Goal: Task Accomplishment & Management: Complete application form

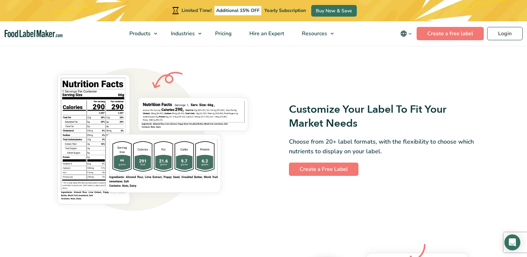
scroll to position [565, 0]
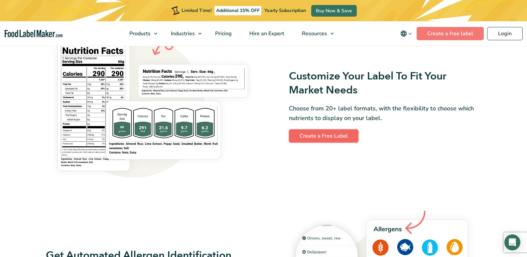
click at [327, 134] on link "Create a Free Label" at bounding box center [323, 135] width 69 height 13
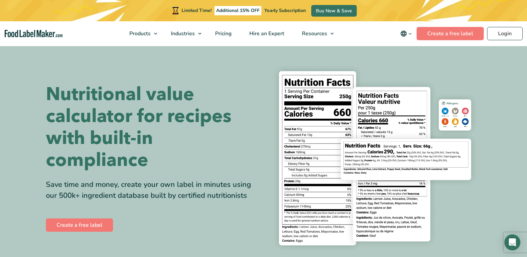
scroll to position [562, 0]
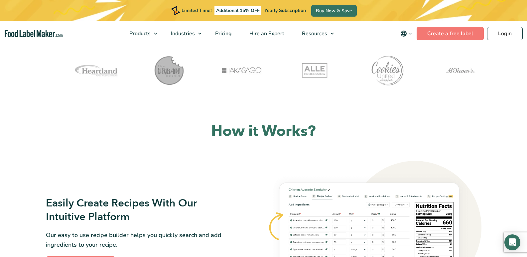
scroll to position [299, 0]
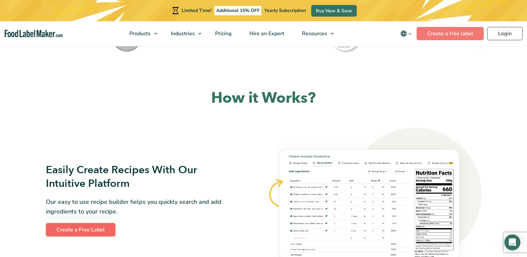
click at [86, 225] on link "Create a Free Label" at bounding box center [80, 229] width 69 height 13
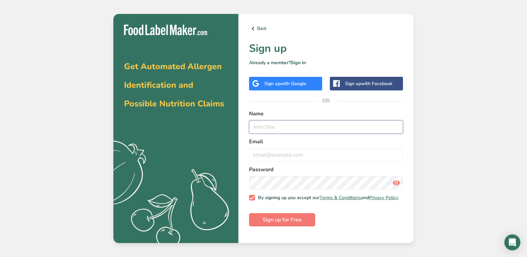
click at [266, 126] on input "text" at bounding box center [326, 126] width 154 height 13
type input "TOKOSI"
click at [256, 156] on input "email" at bounding box center [326, 154] width 154 height 13
type input "S"
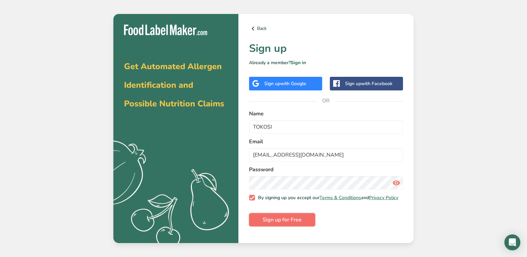
click at [297, 224] on span "Sign up for Free" at bounding box center [281, 220] width 39 height 8
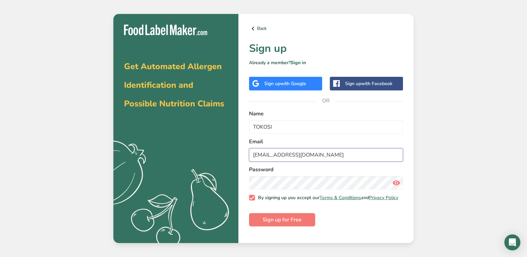
click at [310, 153] on input "[EMAIL_ADDRESS][DOMAIN_NAME]" at bounding box center [326, 154] width 154 height 13
click at [335, 155] on input "[EMAIL_ADDRESS][DOMAIN_NAME]" at bounding box center [326, 154] width 154 height 13
type input "s"
type input "[EMAIL_ADDRESS][DOMAIN_NAME]"
click at [395, 184] on icon at bounding box center [396, 183] width 8 height 12
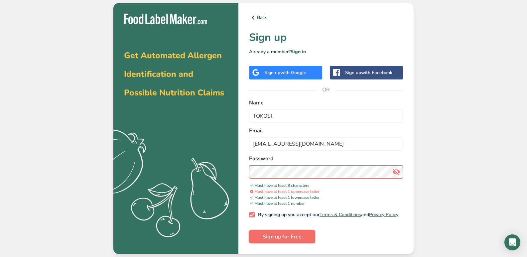
click at [287, 237] on span "Sign up for Free" at bounding box center [281, 237] width 39 height 8
click at [286, 237] on span "Sign up for Free" at bounding box center [281, 237] width 39 height 8
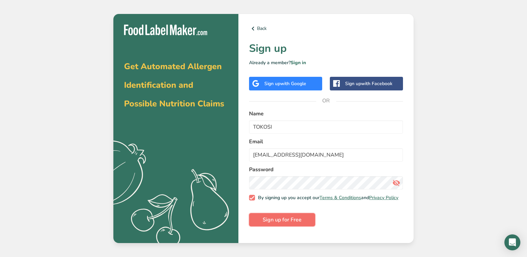
click at [278, 223] on span "Sign up for Free" at bounding box center [281, 220] width 39 height 8
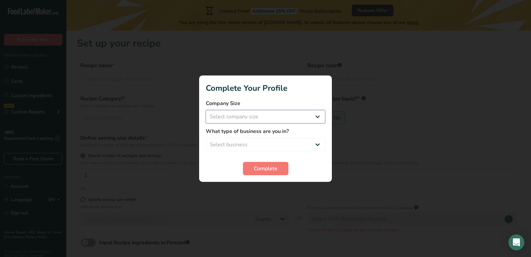
click at [320, 118] on select "Select company size Fewer than 10 Employees 10 to 50 Employees 51 to 500 Employ…" at bounding box center [266, 116] width 120 height 13
select select "2"
click at [206, 110] on select "Select company size Fewer than 10 Employees 10 to 50 Employees 51 to 500 Employ…" at bounding box center [266, 116] width 120 height 13
click at [314, 144] on select "Select business Packaged Food Manufacturer Restaurant & Cafe Bakery Meal Plans …" at bounding box center [266, 144] width 120 height 13
select select "3"
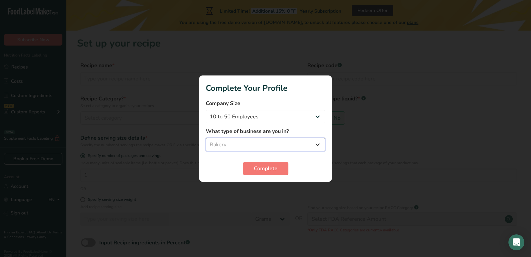
click at [206, 138] on select "Select business Packaged Food Manufacturer Restaurant & Cafe Bakery Meal Plans …" at bounding box center [266, 144] width 120 height 13
click at [272, 166] on span "Complete" at bounding box center [266, 168] width 24 height 8
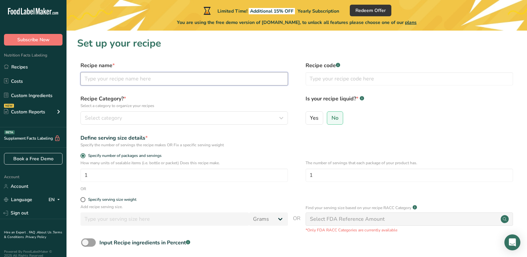
click at [129, 82] on input "text" at bounding box center [183, 78] width 207 height 13
type input "Bakefield self raising flour"
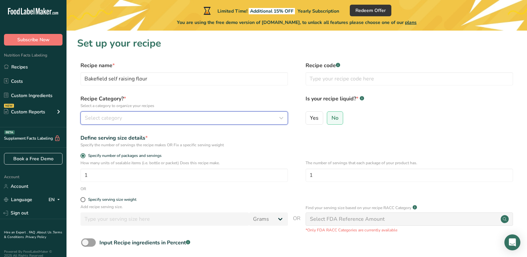
click at [279, 116] on icon "button" at bounding box center [281, 118] width 8 height 12
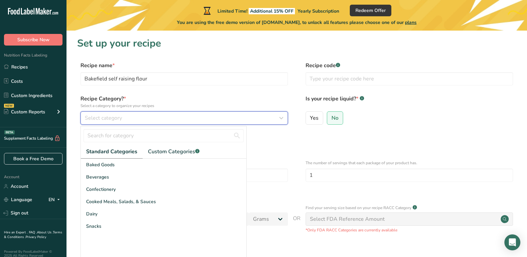
click at [279, 116] on icon "button" at bounding box center [281, 118] width 8 height 12
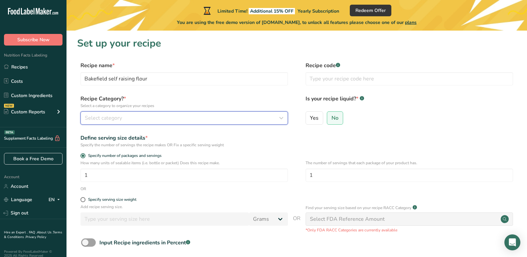
click at [279, 116] on icon "button" at bounding box center [281, 118] width 8 height 12
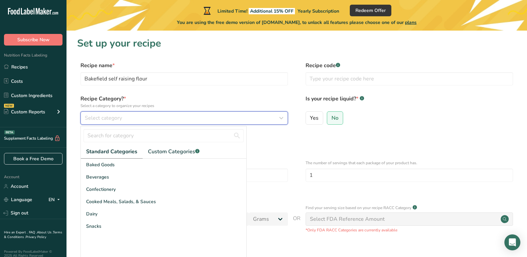
click at [279, 116] on icon "button" at bounding box center [281, 118] width 8 height 12
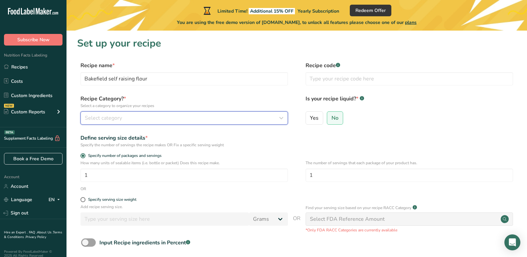
click at [279, 116] on icon "button" at bounding box center [281, 118] width 8 height 12
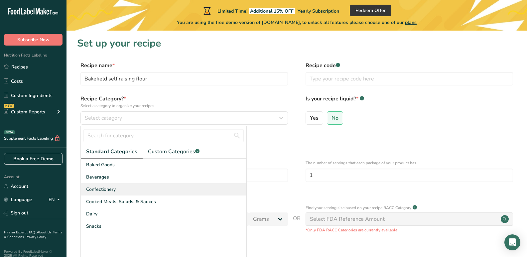
click at [144, 193] on div "Confectionery" at bounding box center [163, 189] width 165 height 12
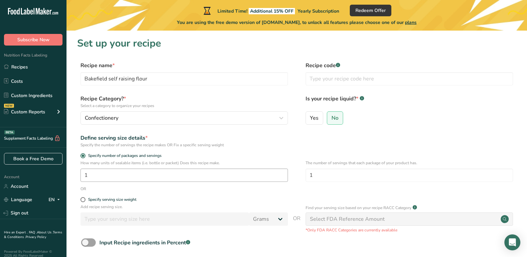
scroll to position [59, 0]
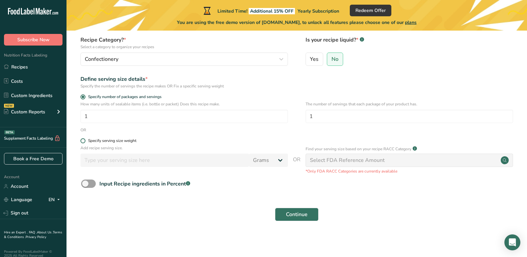
click at [84, 141] on span at bounding box center [82, 140] width 5 height 5
click at [84, 141] on input "Specify serving size weight" at bounding box center [82, 141] width 4 height 4
radio input "true"
radio input "false"
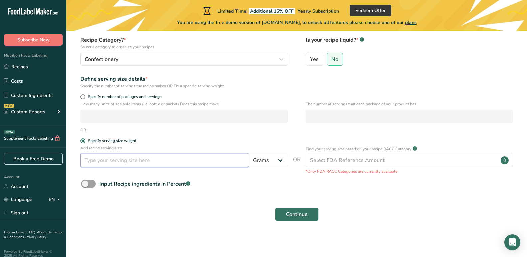
click at [98, 162] on input "number" at bounding box center [164, 159] width 168 height 13
click at [88, 183] on span at bounding box center [88, 183] width 15 height 8
click at [85, 183] on input "Input Recipe ingredients in Percent .a-a{fill:#347362;}.b-a{fill:#fff;}" at bounding box center [83, 183] width 4 height 4
checkbox input "true"
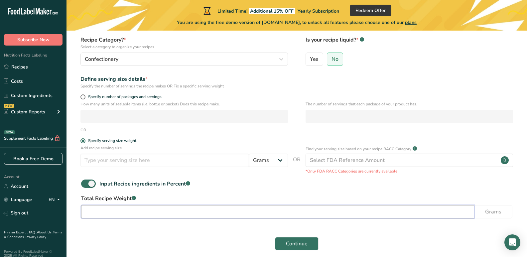
click at [97, 210] on input "number" at bounding box center [277, 211] width 393 height 13
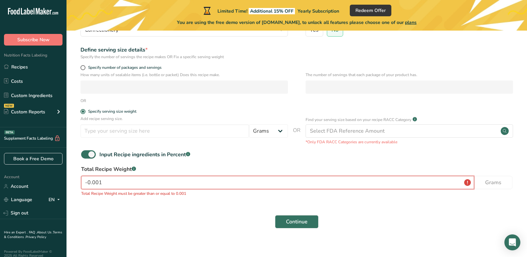
scroll to position [95, 0]
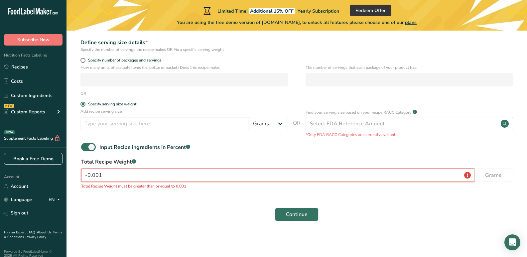
click at [105, 175] on input "-0.001" at bounding box center [277, 174] width 393 height 13
type input "0"
click at [86, 106] on span "Specify serving size weight" at bounding box center [110, 104] width 51 height 5
click at [85, 106] on input "Specify serving size weight" at bounding box center [82, 104] width 4 height 4
click at [82, 104] on span at bounding box center [82, 104] width 5 height 5
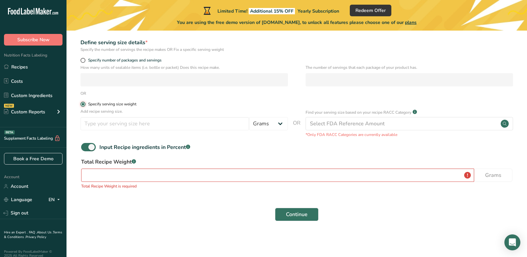
click at [82, 104] on input "Specify serving size weight" at bounding box center [82, 104] width 4 height 4
click at [94, 147] on span at bounding box center [88, 147] width 15 height 8
click at [85, 147] on input "Input Recipe ingredients in Percent .a-a{fill:#347362;}.b-a{fill:#fff;}" at bounding box center [83, 147] width 4 height 4
checkbox input "false"
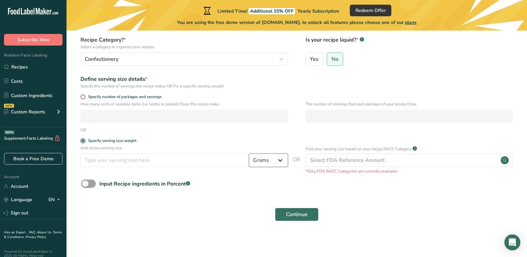
click at [283, 157] on select "Grams kg mg mcg lb oz l mL fl oz tbsp tsp cup qt gallon" at bounding box center [268, 159] width 39 height 13
click at [249, 153] on select "Grams kg mg mcg lb oz l mL fl oz tbsp tsp cup qt gallon" at bounding box center [268, 159] width 39 height 13
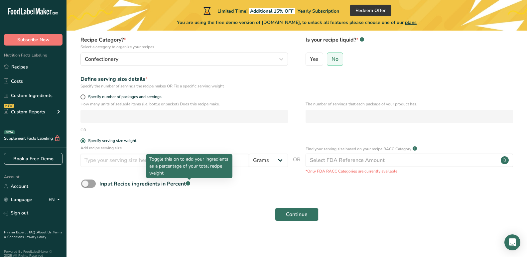
click at [150, 154] on div "Toggle this on to add your ingredients as a percentage of your total recipe wei…" at bounding box center [189, 166] width 86 height 24
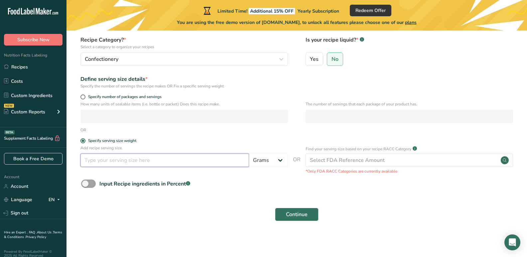
click at [139, 161] on input "number" at bounding box center [164, 159] width 168 height 13
type input "500"
click at [155, 222] on div "Continue" at bounding box center [296, 214] width 439 height 21
click at [305, 211] on span "Continue" at bounding box center [297, 214] width 22 height 8
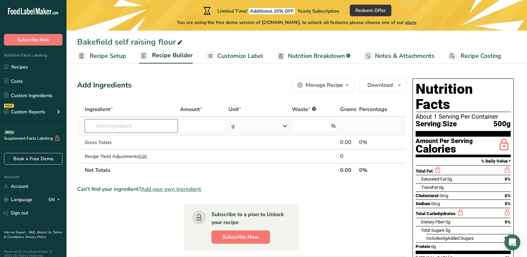
click at [150, 124] on input "text" at bounding box center [131, 125] width 93 height 13
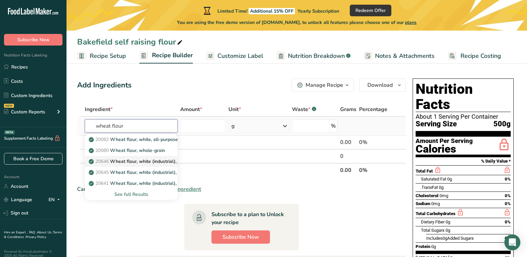
type input "wheat flour"
click at [155, 163] on p "20646 Wheat flour, white (industrial), 15% protein, bleached, unenriched" at bounding box center [170, 161] width 161 height 7
type input "Wheat flour, white (industrial), 15% protein, bleached, unenriched"
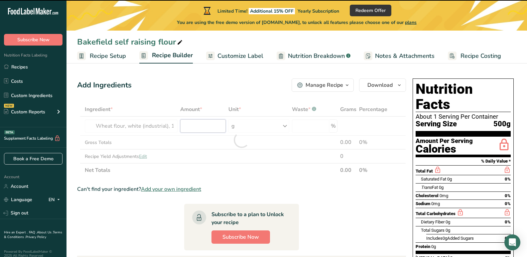
click at [194, 125] on input "number" at bounding box center [203, 125] width 46 height 13
type input "0"
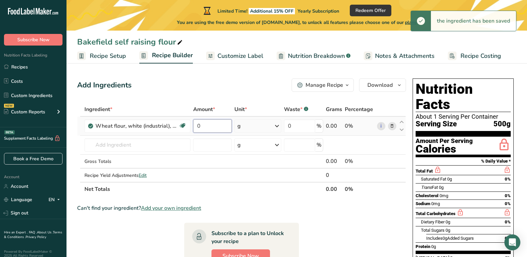
click at [212, 128] on input "0" at bounding box center [212, 125] width 39 height 13
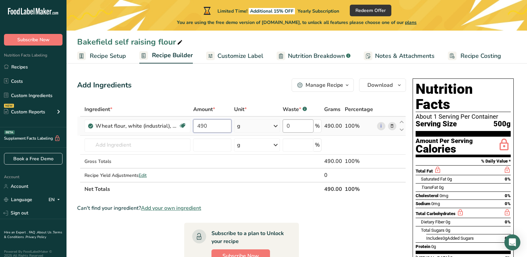
type input "490"
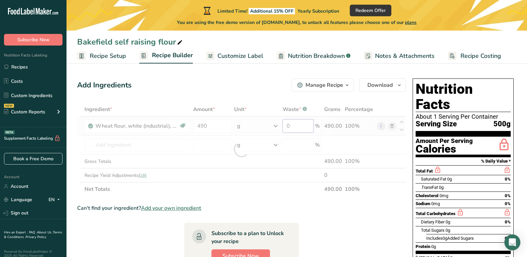
click at [295, 127] on div "Ingredient * Amount * Unit * Waste * .a-a{fill:#347362;}.b-a{fill:#fff;} Grams …" at bounding box center [241, 149] width 329 height 94
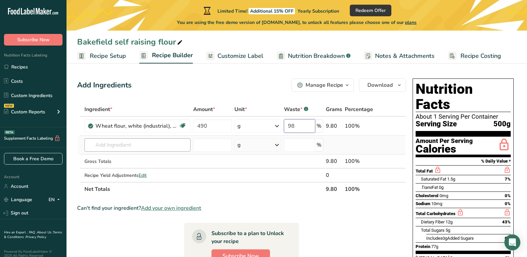
type input "98"
click at [117, 148] on div "Ingredient * Amount * Unit * Waste * .a-a{fill:#347362;}.b-a{fill:#fff;} Grams …" at bounding box center [241, 149] width 329 height 94
type input "sodium acid pyrophoshate"
click at [208, 147] on input "number" at bounding box center [212, 144] width 39 height 13
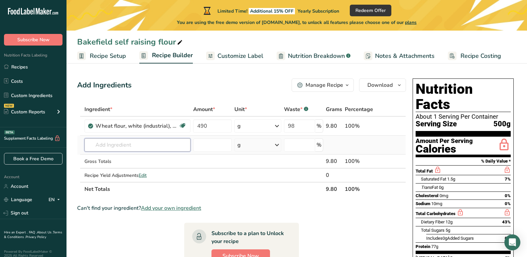
click at [142, 144] on input "text" at bounding box center [137, 144] width 106 height 13
click at [96, 145] on input "text" at bounding box center [137, 144] width 106 height 13
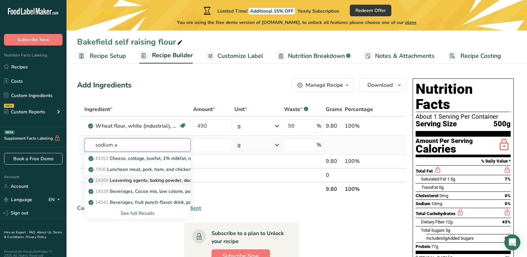
type input "sodium a"
click at [139, 180] on p "18369 Leavening agents, baking powder, double-acting, sodium aluminum sulfate" at bounding box center [180, 180] width 180 height 7
type input "Leavening agents, baking powder, double-acting, sodium aluminum sulfate"
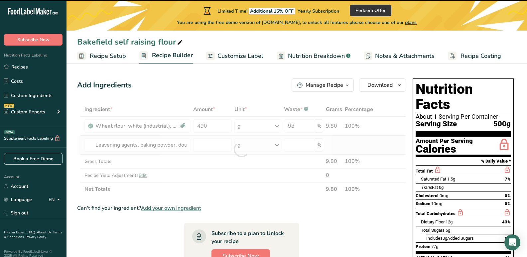
type input "0"
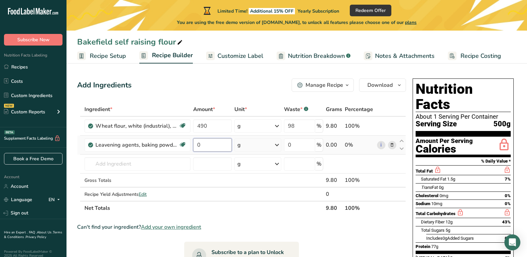
click at [212, 148] on input "0" at bounding box center [212, 144] width 39 height 13
type input "9"
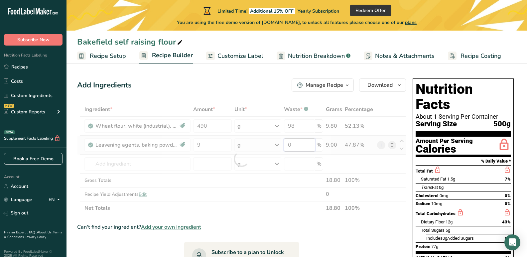
click at [299, 146] on div "Ingredient * Amount * Unit * Waste * .a-a{fill:#347362;}.b-a{fill:#fff;} Grams …" at bounding box center [241, 158] width 329 height 113
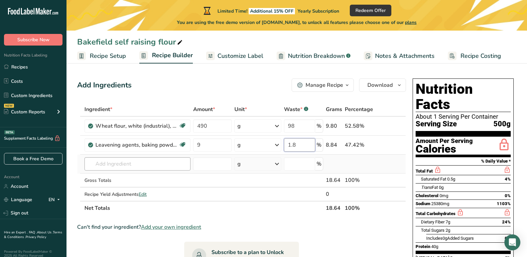
type input "1.8"
click at [143, 164] on div "Ingredient * Amount * Unit * Waste * .a-a{fill:#347362;}.b-a{fill:#fff;} Grams …" at bounding box center [241, 158] width 329 height 113
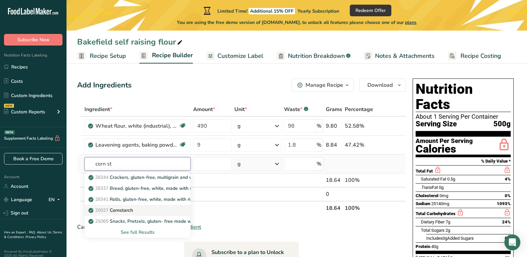
type input "corn st"
click at [124, 210] on p "20027 [GEOGRAPHIC_DATA]" at bounding box center [111, 210] width 43 height 7
type input "Cornstarch"
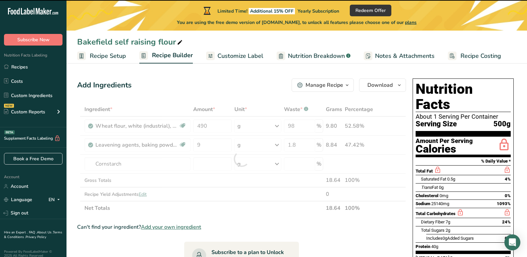
type input "0"
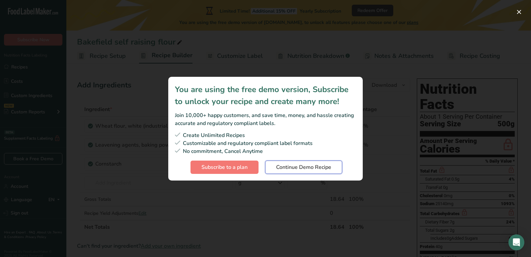
click at [276, 171] on button "Continue Demo Recipe" at bounding box center [303, 166] width 77 height 13
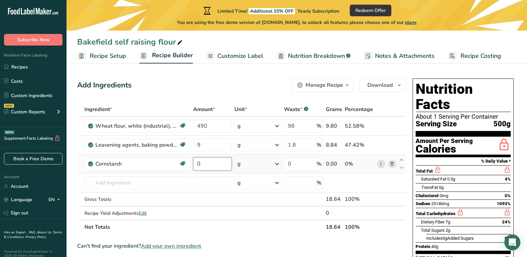
click at [213, 166] on input "0" at bounding box center [212, 163] width 39 height 13
type input "1"
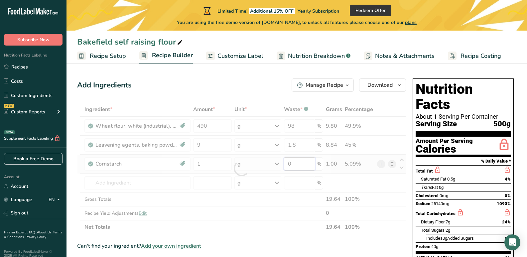
click at [295, 162] on div "Ingredient * Amount * Unit * Waste * .a-a{fill:#347362;}.b-a{fill:#fff;} Grams …" at bounding box center [241, 168] width 329 height 132
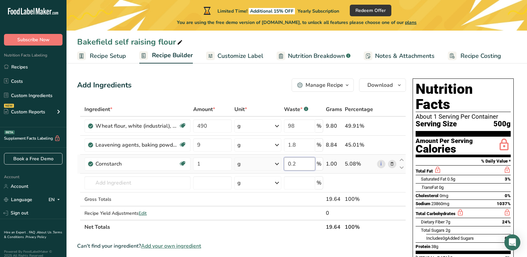
type input "0.2"
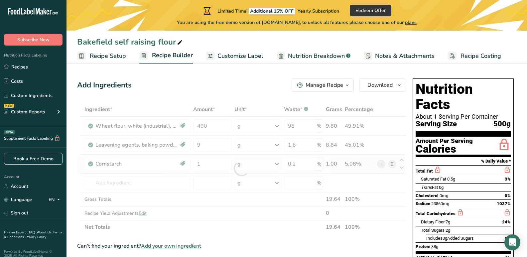
click at [330, 167] on div "Ingredient * Amount * Unit * Waste * .a-a{fill:#347362;}.b-a{fill:#fff;} Grams …" at bounding box center [241, 168] width 329 height 132
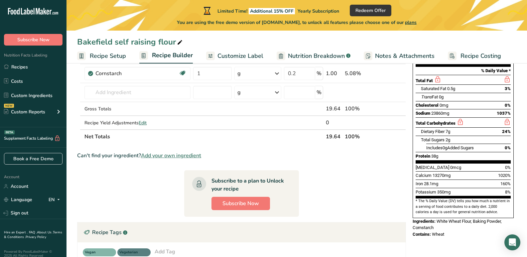
scroll to position [57, 0]
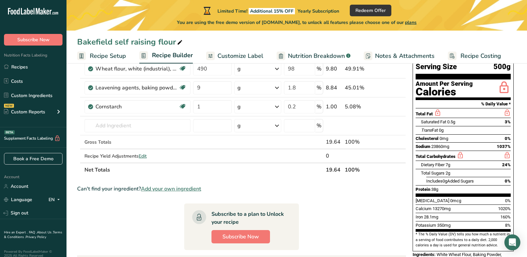
click at [381, 189] on div "Can't find your ingredient? Add your own ingredient" at bounding box center [241, 189] width 329 height 8
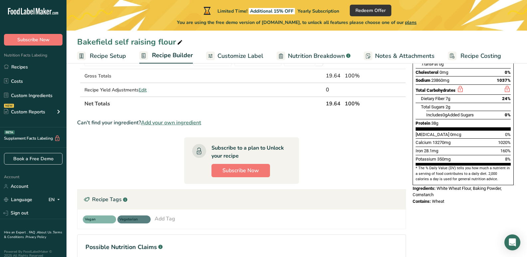
scroll to position [139, 0]
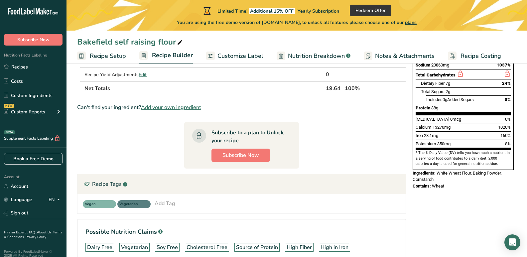
drag, startPoint x: 413, startPoint y: 80, endPoint x: 508, endPoint y: 148, distance: 117.1
click at [514, 151] on div "Nutrition Facts About 1 Serving Per Container Serving Size 500g Amount Per Serv…" at bounding box center [463, 64] width 106 height 255
copy div "Nutrition Facts About 1 Serving Per Container Serving Size 500g Amount Per Serv…"
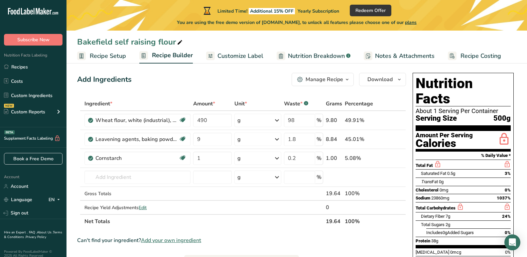
scroll to position [0, 0]
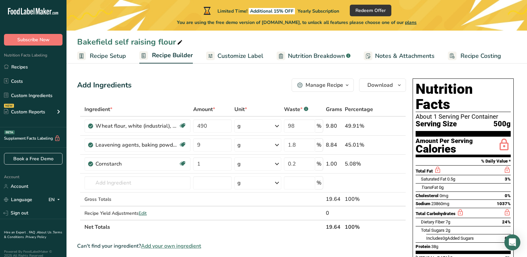
click at [108, 56] on span "Recipe Setup" at bounding box center [108, 55] width 36 height 9
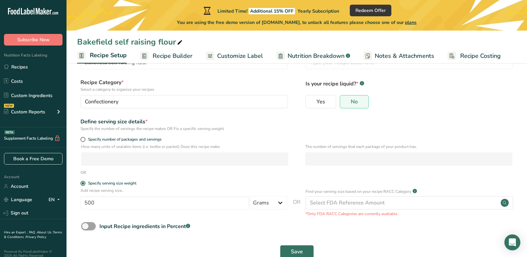
scroll to position [49, 0]
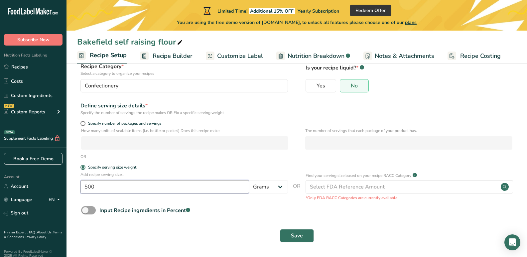
click at [123, 189] on input "500" at bounding box center [164, 186] width 168 height 13
type input "5"
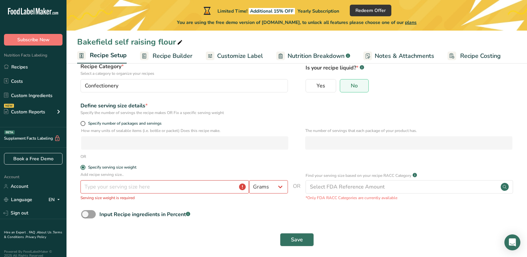
click at [195, 242] on div "Save" at bounding box center [296, 239] width 431 height 13
click at [128, 189] on input "number" at bounding box center [164, 186] width 168 height 13
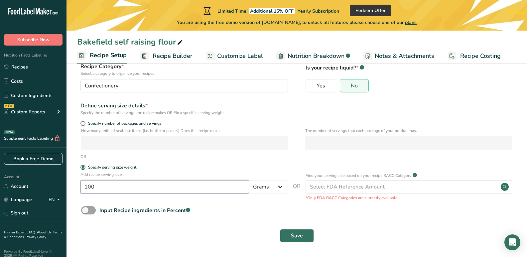
type input "100"
click at [221, 221] on form "Recipe name * Bakefield self raising flour Recipe code .a-a{fill:#347362;}.b-a{…" at bounding box center [296, 137] width 439 height 217
click at [286, 233] on button "Save" at bounding box center [297, 235] width 34 height 13
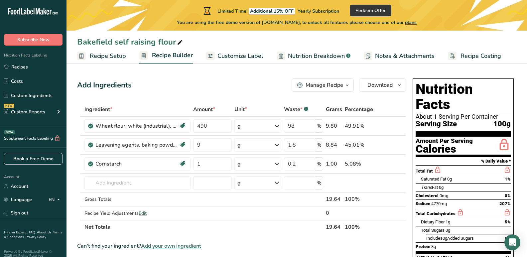
click at [246, 58] on span "Customize Label" at bounding box center [240, 55] width 46 height 9
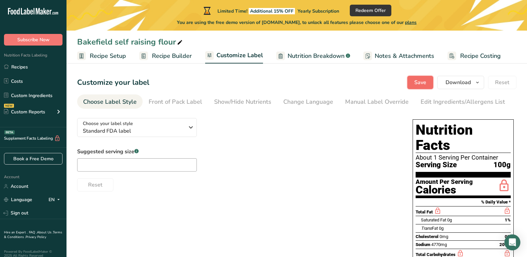
click at [424, 84] on span "Save" at bounding box center [420, 82] width 12 height 8
click at [461, 84] on span "Download" at bounding box center [457, 82] width 25 height 8
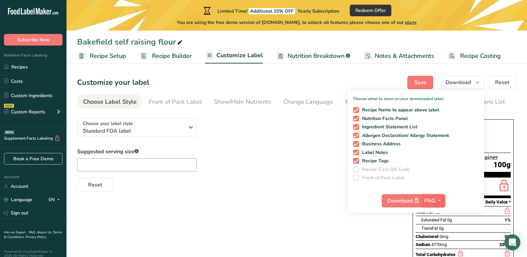
click at [441, 201] on icon "button" at bounding box center [438, 200] width 5 height 8
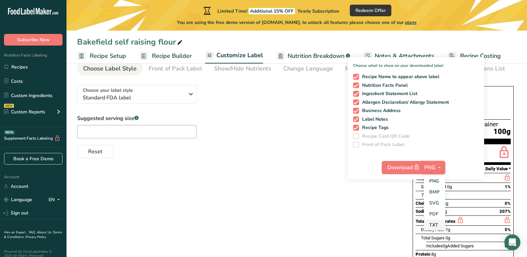
scroll to position [66, 0]
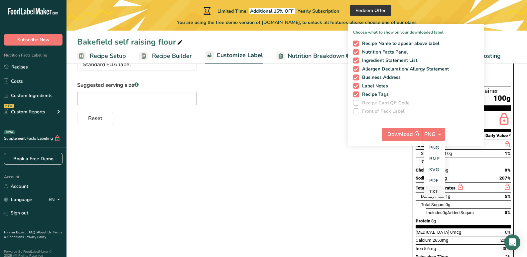
click at [434, 193] on link "TXT" at bounding box center [434, 191] width 21 height 11
checkbox input "false"
checkbox input "true"
click at [437, 135] on icon "button" at bounding box center [438, 134] width 5 height 8
click at [440, 180] on link "PDF" at bounding box center [433, 180] width 21 height 11
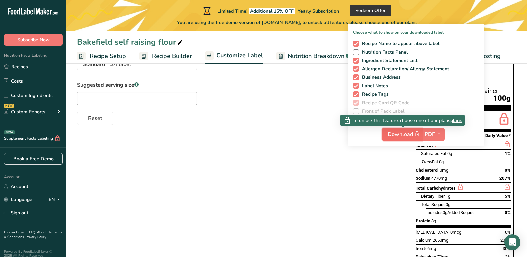
click at [401, 134] on span "Download" at bounding box center [403, 134] width 33 height 8
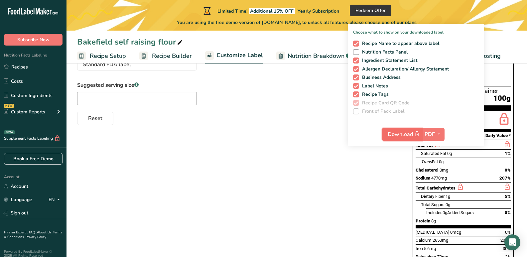
click at [401, 134] on span "Download" at bounding box center [403, 134] width 33 height 8
click at [317, 171] on div "Choose your label style Standard FDA label USA (FDA) Standard FDA label Tabular…" at bounding box center [296, 177] width 439 height 263
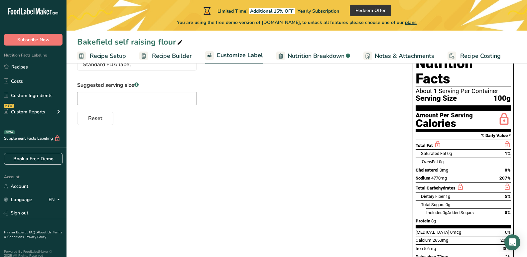
scroll to position [0, 0]
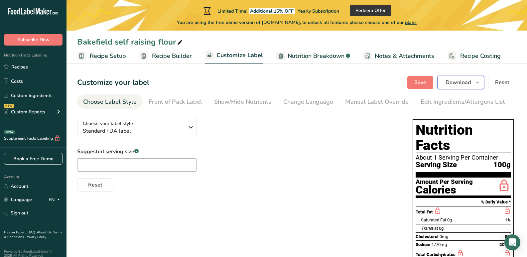
click at [478, 82] on icon "button" at bounding box center [476, 82] width 5 height 8
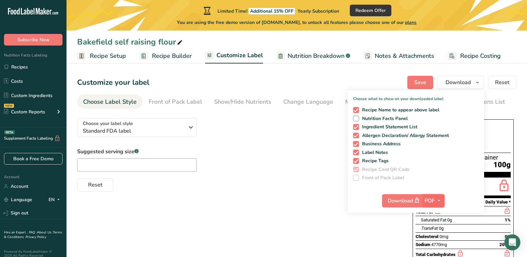
click at [439, 199] on icon "button" at bounding box center [438, 200] width 5 height 8
click at [439, 215] on link "PNG" at bounding box center [433, 214] width 21 height 11
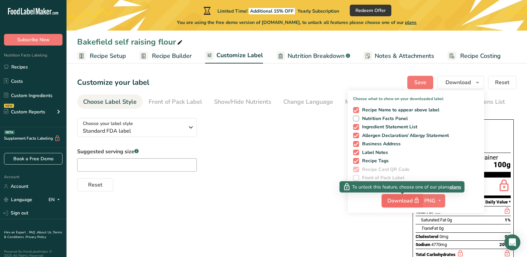
click at [383, 200] on button "Download" at bounding box center [401, 200] width 41 height 13
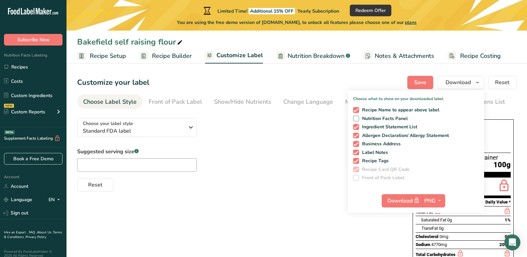
click at [333, 227] on div "Choose your label style Standard FDA label USA (FDA) Standard FDA label Tabular…" at bounding box center [296, 244] width 439 height 263
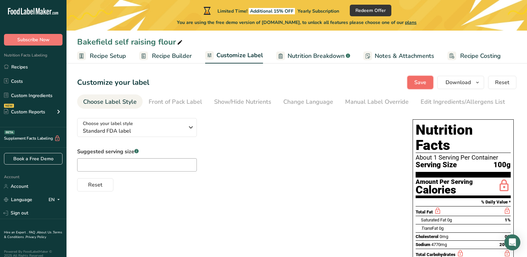
click at [415, 86] on button "Save" at bounding box center [420, 82] width 26 height 13
click at [48, 98] on link "Custom Ingredients" at bounding box center [33, 95] width 66 height 13
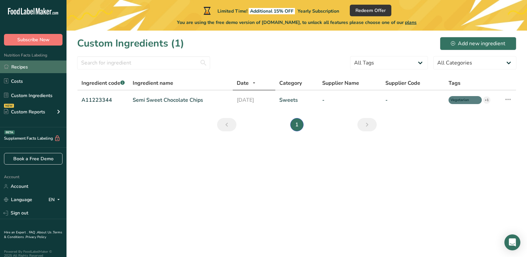
click at [28, 67] on link "Recipes" at bounding box center [33, 66] width 66 height 13
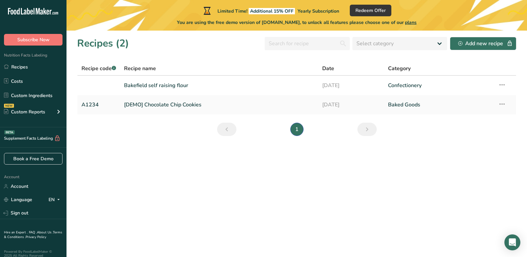
click at [37, 11] on icon at bounding box center [38, 11] width 4 height 7
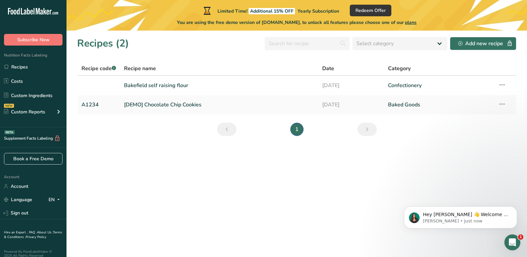
click at [35, 57] on span "Nutrition Facts Labeling" at bounding box center [23, 54] width 47 height 5
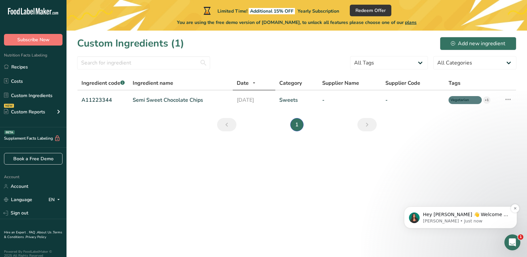
click at [437, 216] on p "Hey [PERSON_NAME] 👋 Welcome to Food Label Maker🙌 Take a look around! If you hav…" at bounding box center [466, 214] width 86 height 7
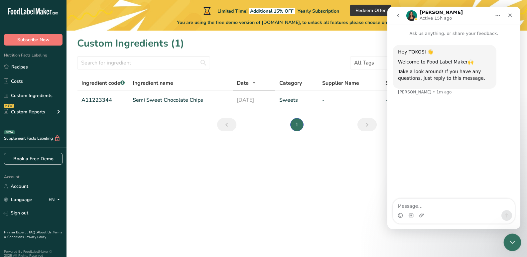
click at [511, 240] on icon "Close Intercom Messenger" at bounding box center [511, 241] width 8 height 8
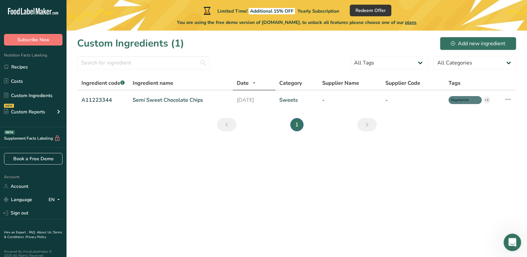
click at [511, 240] on icon "Open Intercom Messenger" at bounding box center [511, 241] width 11 height 11
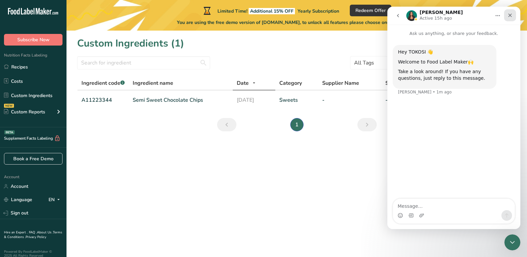
click at [508, 15] on icon "Close" at bounding box center [509, 15] width 5 height 5
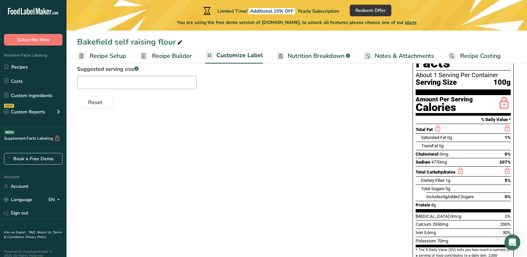
scroll to position [49, 0]
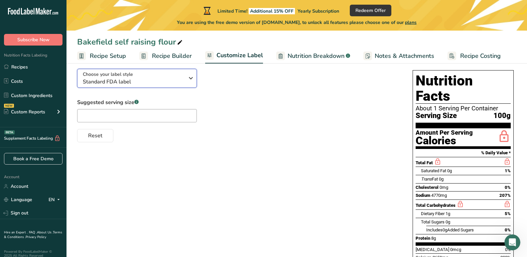
click at [193, 82] on icon "button" at bounding box center [191, 78] width 8 height 12
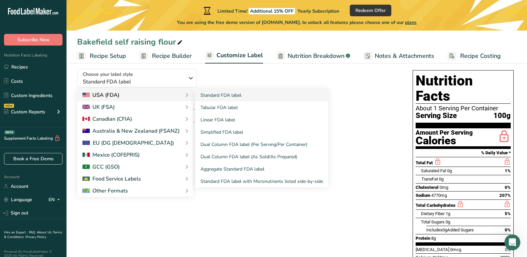
click at [160, 95] on div "USA (FDA)" at bounding box center [134, 95] width 105 height 8
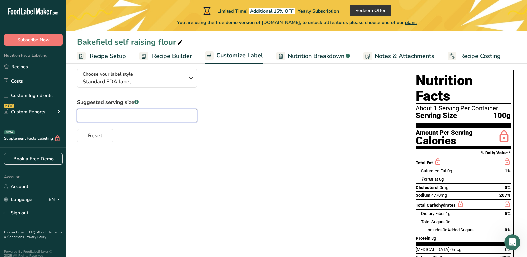
click at [131, 114] on input "text" at bounding box center [137, 115] width 120 height 13
type input "5"
click at [144, 207] on div "Choose your label style Standard FDA label USA (FDA) Standard FDA label Tabular…" at bounding box center [296, 194] width 439 height 263
click at [101, 138] on span "Reset" at bounding box center [95, 136] width 14 height 8
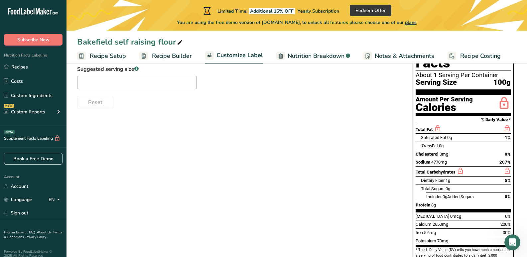
scroll to position [0, 0]
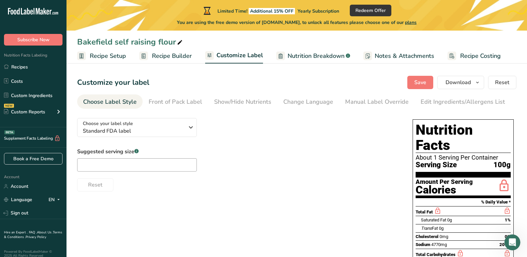
click at [461, 154] on div "About 1 Serving Per Container" at bounding box center [462, 157] width 95 height 7
click at [104, 55] on span "Recipe Setup" at bounding box center [108, 55] width 36 height 9
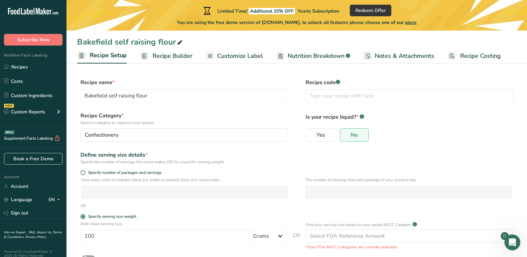
scroll to position [33, 0]
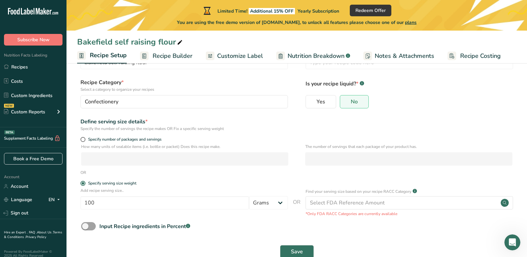
click at [82, 137] on form "Recipe name * Bakefield self raising flour Recipe code .a-a{fill:#347362;}.b-a{…" at bounding box center [296, 153] width 439 height 217
click at [84, 141] on span at bounding box center [82, 139] width 5 height 5
click at [84, 141] on input "Specify number of packages and servings" at bounding box center [82, 139] width 4 height 4
radio input "true"
radio input "false"
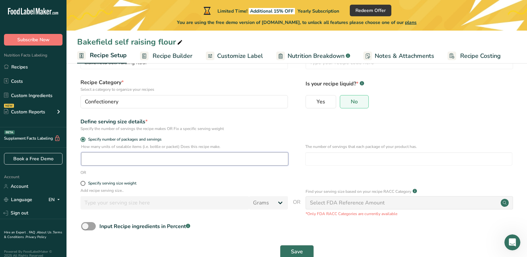
click at [104, 159] on input "number" at bounding box center [184, 158] width 207 height 13
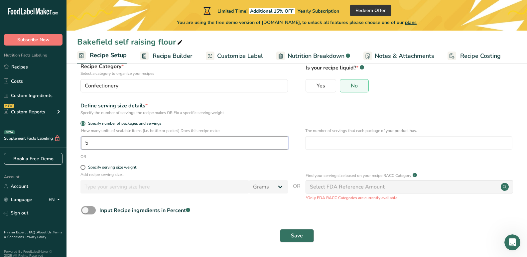
type input "5"
click at [297, 231] on button "Save" at bounding box center [297, 235] width 34 height 13
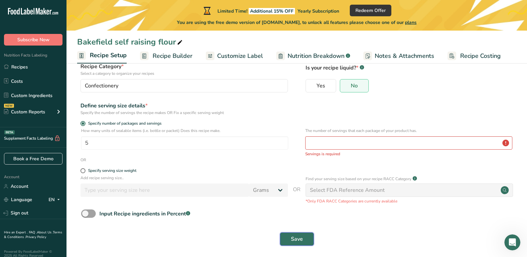
click at [295, 237] on span "Save" at bounding box center [297, 239] width 12 height 8
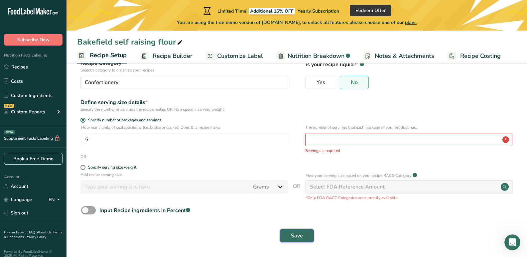
click at [311, 237] on button "Save" at bounding box center [297, 235] width 34 height 13
click at [233, 58] on span "Customize Label" at bounding box center [240, 55] width 46 height 9
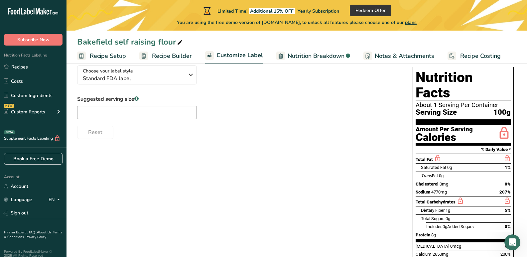
click at [169, 54] on span "Recipe Builder" at bounding box center [172, 55] width 40 height 9
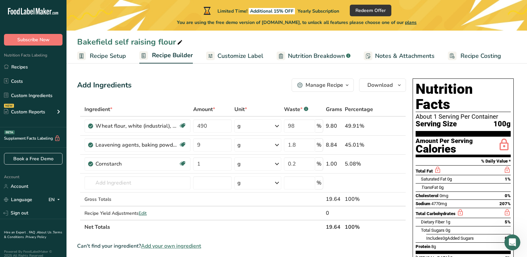
click at [414, 78] on div "Nutrition Facts About 1 Serving Per Container Serving Size 100g Amount Per Serv…" at bounding box center [462, 193] width 101 height 230
click at [398, 88] on icon "button" at bounding box center [398, 85] width 5 height 8
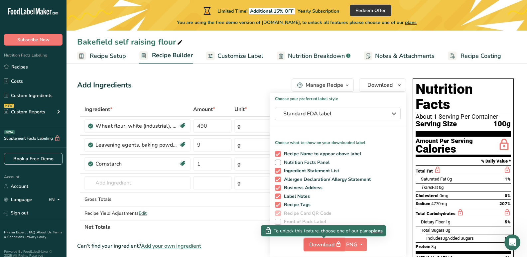
click at [331, 244] on span "Download" at bounding box center [325, 244] width 33 height 8
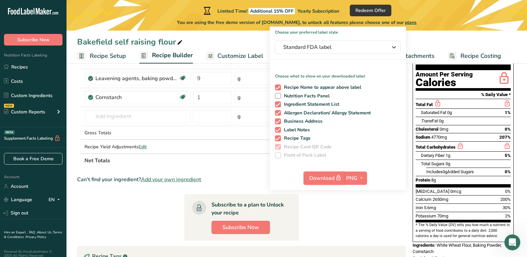
scroll to position [33, 0]
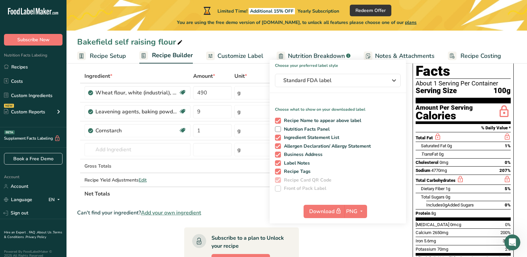
click at [343, 235] on section "Ingredient * Amount * Unit * Waste * .a-a{fill:#347362;}.b-a{fill:#fff;} Grams …" at bounding box center [241, 230] width 329 height 323
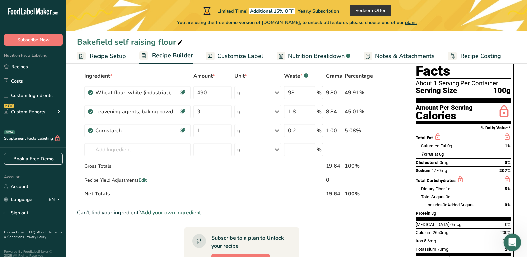
click at [510, 241] on icon "Open Intercom Messenger" at bounding box center [511, 241] width 11 height 11
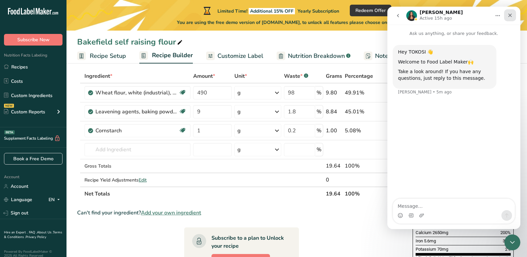
click at [508, 17] on icon "Close" at bounding box center [509, 15] width 5 height 5
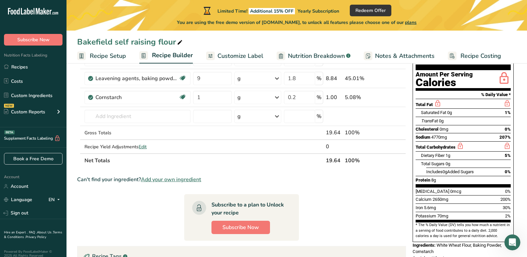
scroll to position [100, 0]
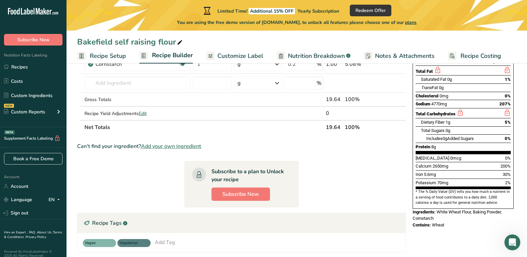
click at [232, 56] on span "Customize Label" at bounding box center [240, 55] width 46 height 9
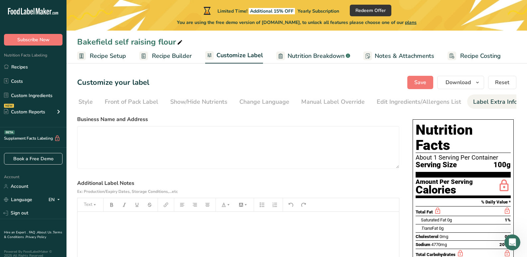
click at [316, 59] on span "Nutrition Breakdown" at bounding box center [315, 55] width 57 height 9
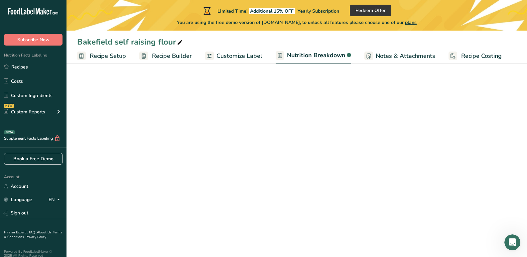
select select "Calories"
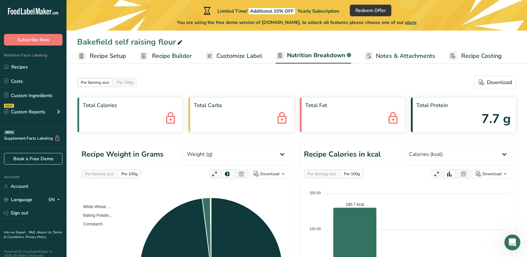
click at [472, 56] on span "Recipe Costing" at bounding box center [481, 55] width 41 height 9
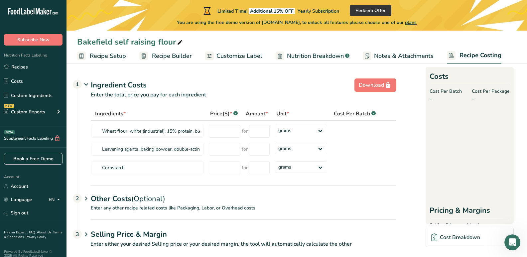
click at [238, 54] on span "Customize Label" at bounding box center [239, 55] width 46 height 9
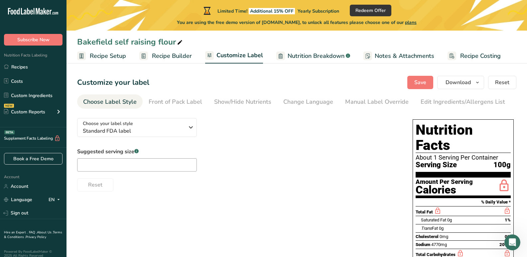
click at [170, 57] on span "Recipe Builder" at bounding box center [172, 55] width 40 height 9
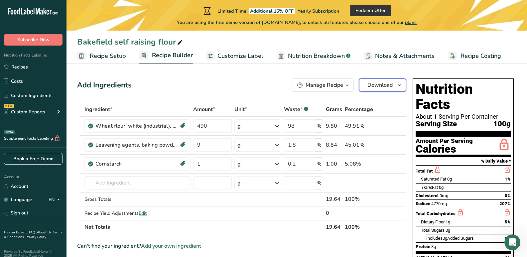
click at [382, 86] on span "Download" at bounding box center [379, 85] width 25 height 8
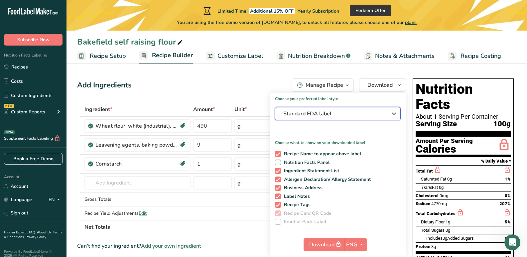
click at [395, 111] on icon "button" at bounding box center [394, 114] width 8 height 12
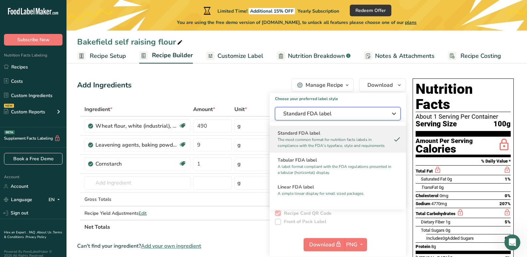
click at [395, 111] on icon "button" at bounding box center [394, 114] width 8 height 12
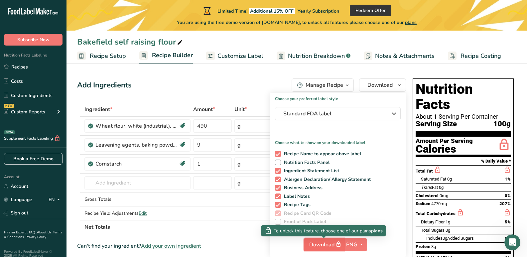
click at [310, 244] on span "Download" at bounding box center [325, 244] width 33 height 8
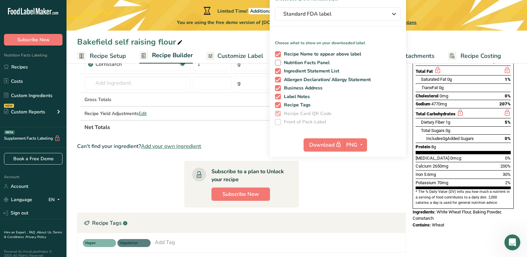
scroll to position [66, 0]
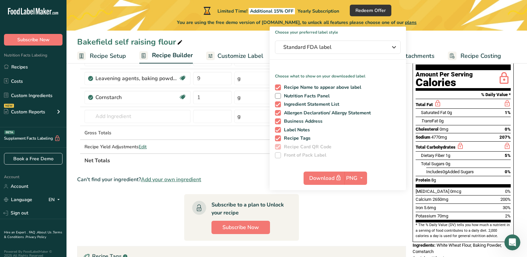
click at [421, 41] on div "Bakefield self raising flour" at bounding box center [296, 42] width 460 height 12
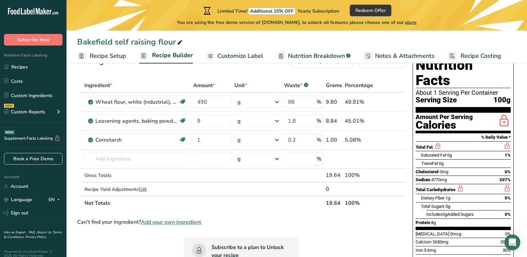
scroll to position [0, 0]
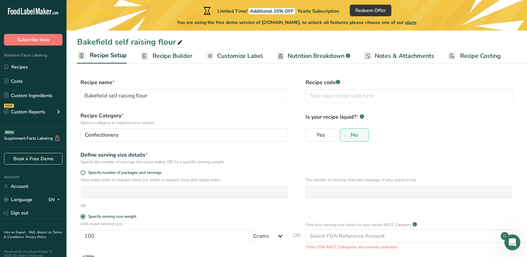
scroll to position [49, 0]
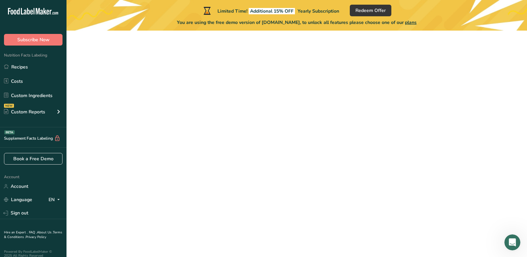
scroll to position [59, 0]
